Goal: Obtain resource: Download file/media

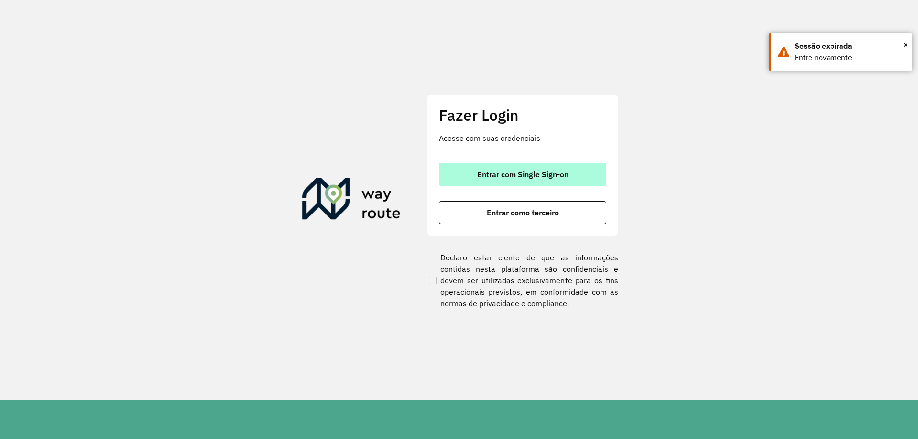
click at [484, 173] on span "Entrar com Single Sign-on" at bounding box center [522, 175] width 91 height 8
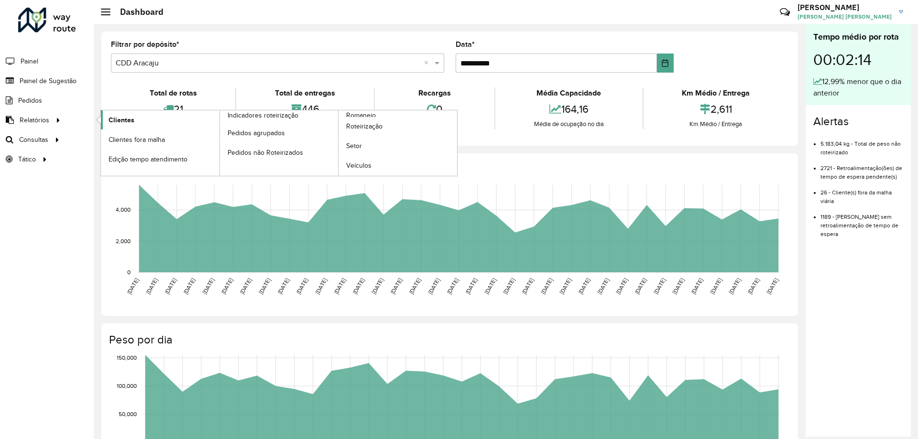
click at [110, 118] on span "Clientes" at bounding box center [122, 120] width 26 height 10
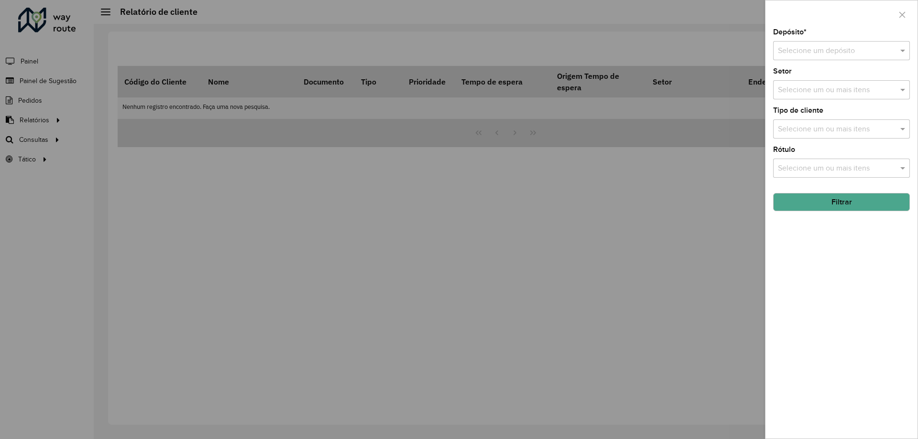
click at [848, 65] on div "Depósito * Selecione um depósito Setor Selecione um ou mais itens Tipo de clien…" at bounding box center [841, 234] width 152 height 410
click at [850, 52] on input "text" at bounding box center [832, 50] width 108 height 11
click at [813, 95] on span "CDD Aracaju" at bounding box center [798, 94] width 43 height 8
click at [822, 200] on button "Filtrar" at bounding box center [841, 202] width 137 height 18
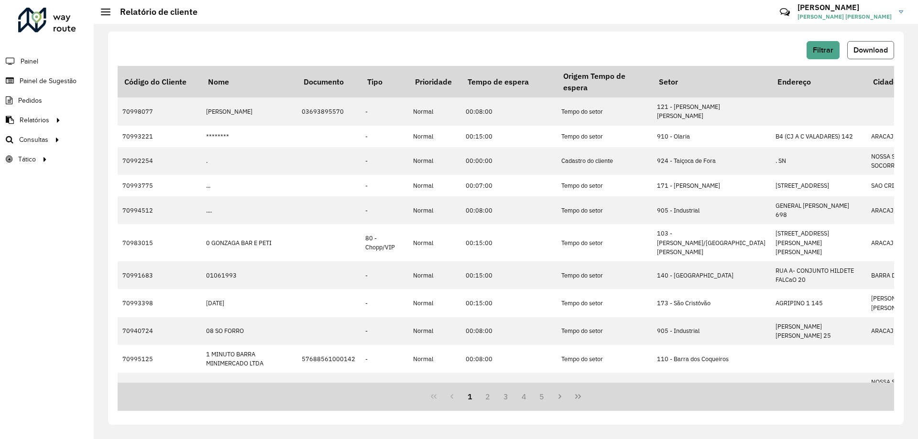
click at [870, 51] on span "Download" at bounding box center [870, 50] width 34 height 8
